Goal: Browse casually

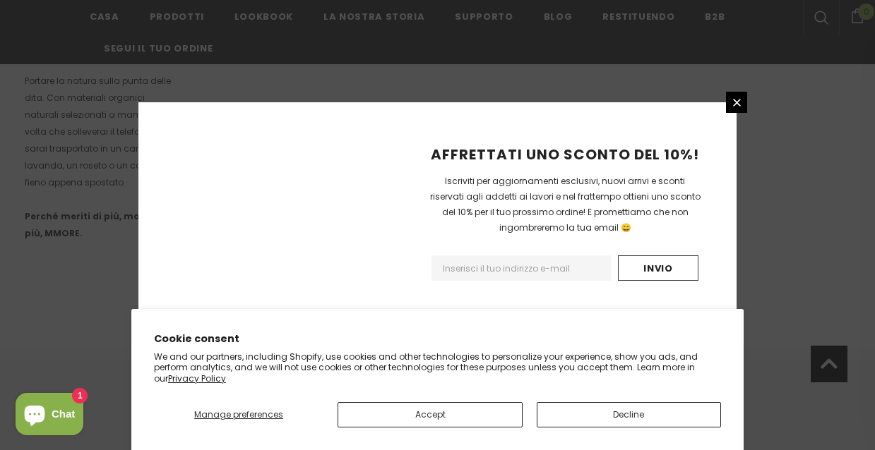
scroll to position [1026, 0]
